Goal: Task Accomplishment & Management: Use online tool/utility

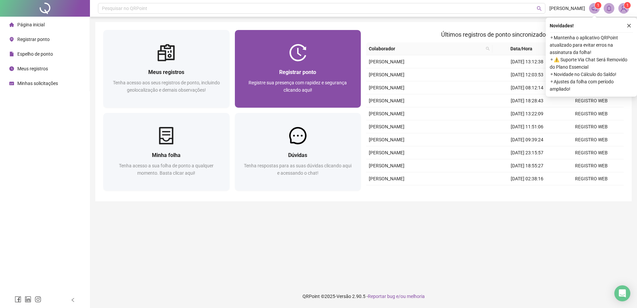
click at [266, 50] on div at bounding box center [298, 52] width 126 height 17
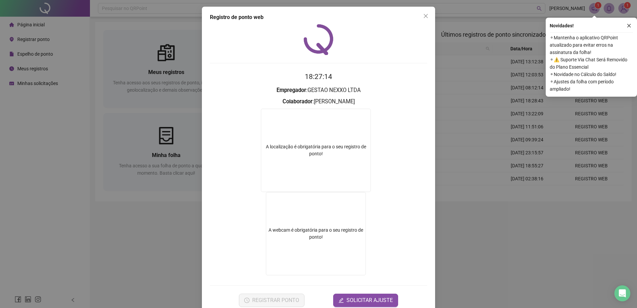
click at [506, 245] on div "Registro de ponto web 18:27:14 Empregador : GESTAO NEXXO LTDA Colaborador : [PE…" at bounding box center [318, 154] width 637 height 308
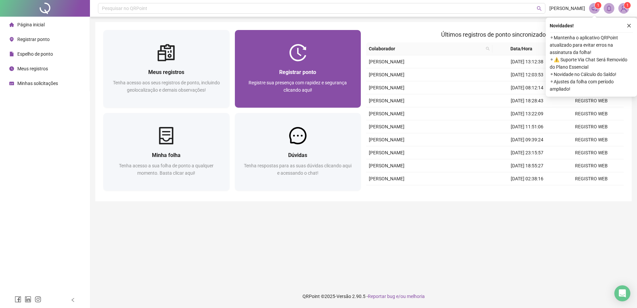
click at [304, 58] on img at bounding box center [297, 52] width 17 height 17
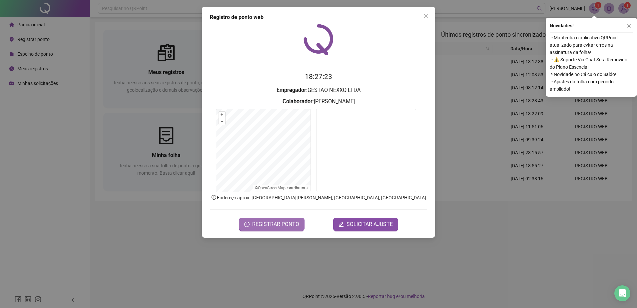
click at [284, 219] on button "REGISTRAR PONTO" at bounding box center [272, 224] width 66 height 13
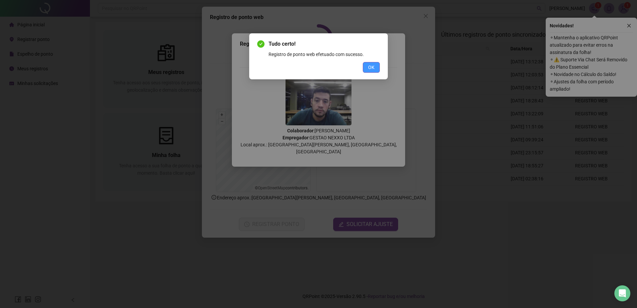
click at [370, 69] on span "OK" at bounding box center [371, 67] width 6 height 7
